Goal: Information Seeking & Learning: Check status

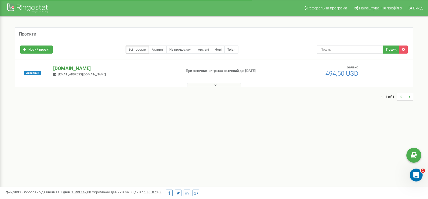
click at [69, 68] on p "[DOMAIN_NAME]" at bounding box center [115, 68] width 124 height 7
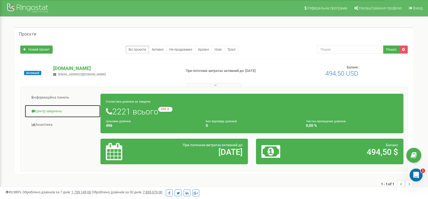
click at [53, 111] on link "Центр звернень" at bounding box center [63, 111] width 76 height 13
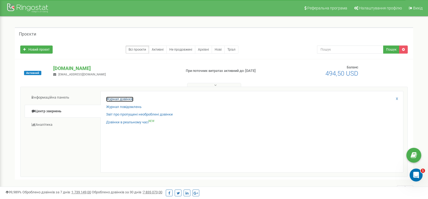
click at [126, 100] on link "Журнал дзвінків" at bounding box center [119, 99] width 27 height 5
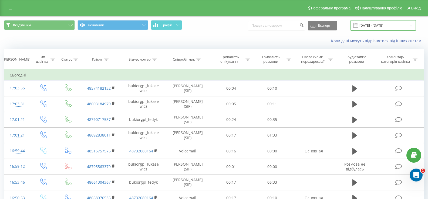
click at [412, 24] on input "[DATE] - [DATE]" at bounding box center [382, 25] width 65 height 11
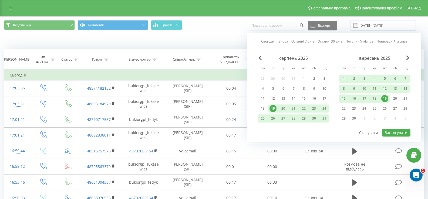
click at [384, 95] on div "19" at bounding box center [384, 98] width 7 height 7
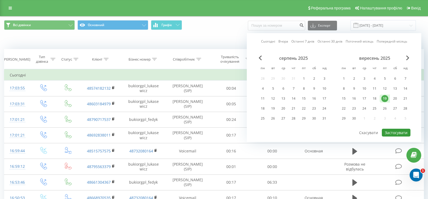
click at [395, 132] on button "Застосувати" at bounding box center [396, 133] width 29 height 8
type input "19.09.2025 - 19.09.2025"
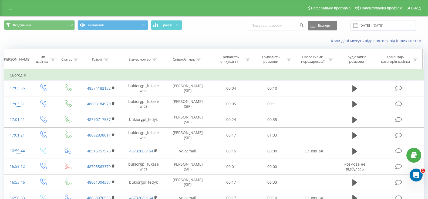
click at [200, 59] on icon at bounding box center [198, 59] width 5 height 3
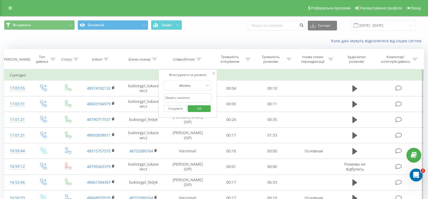
click at [192, 98] on input "text" at bounding box center [188, 97] width 48 height 9
type input "федик"
click at [196, 108] on span "OK" at bounding box center [199, 108] width 15 height 8
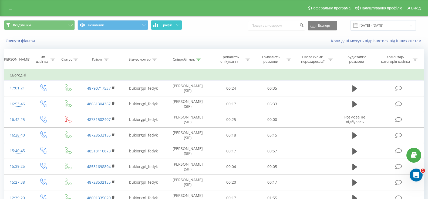
click at [171, 23] on span "Графік" at bounding box center [166, 25] width 11 height 4
